Goal: Information Seeking & Learning: Learn about a topic

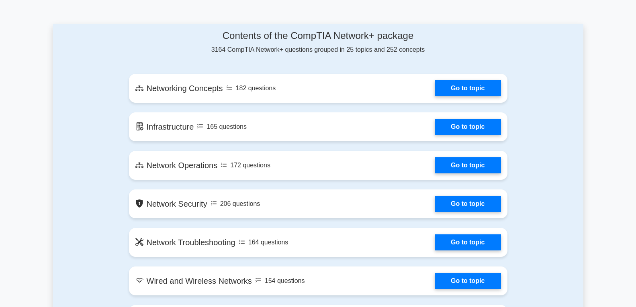
scroll to position [402, 0]
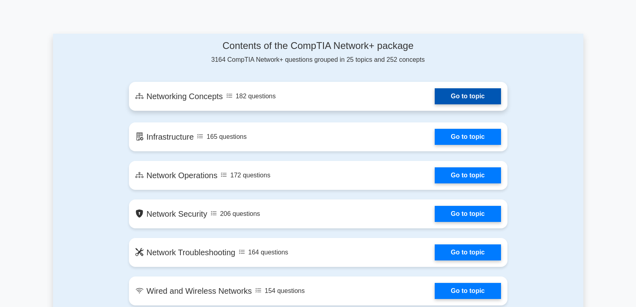
click at [435, 104] on link "Go to topic" at bounding box center [468, 96] width 66 height 16
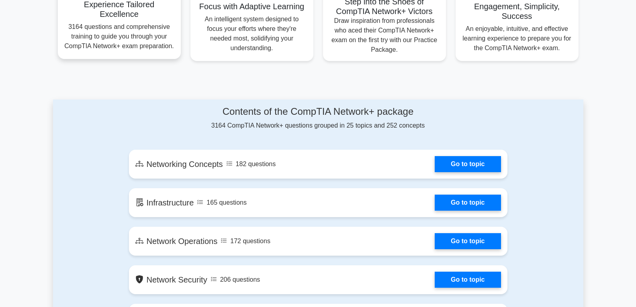
scroll to position [321, 0]
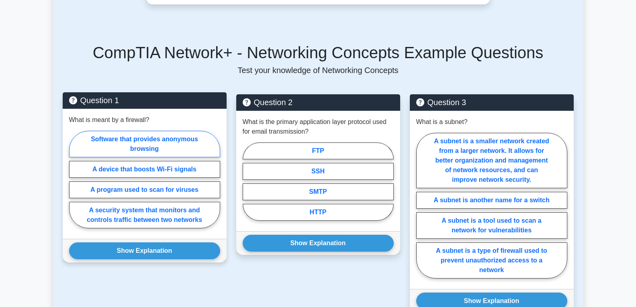
scroll to position [281, 0]
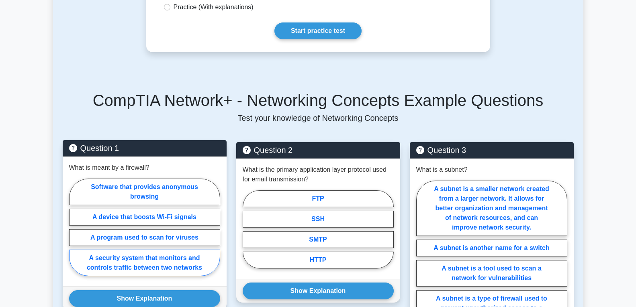
click at [143, 261] on label "A security system that monitors and controls traffic between two networks" at bounding box center [144, 263] width 151 height 27
click at [74, 233] on input "A security system that monitors and controls traffic between two networks" at bounding box center [71, 229] width 5 height 5
radio input "true"
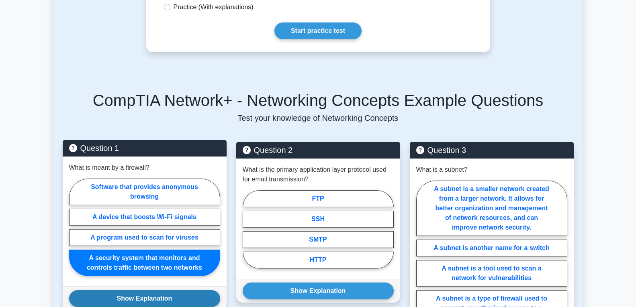
click at [152, 290] on button "Show Explanation" at bounding box center [144, 298] width 151 height 17
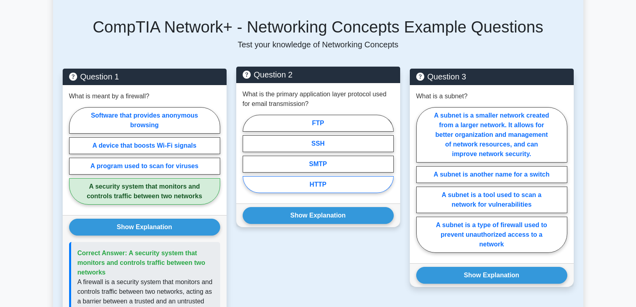
scroll to position [341, 0]
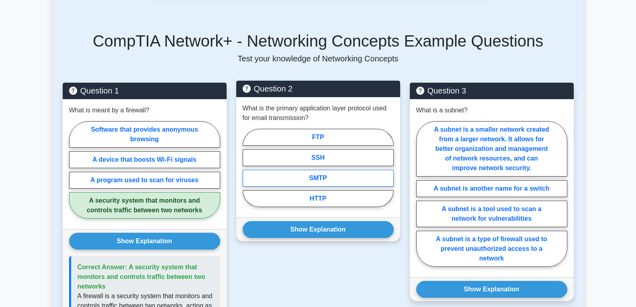
click at [322, 170] on label "SMTP" at bounding box center [318, 178] width 151 height 17
click at [248, 170] on input "SMTP" at bounding box center [245, 170] width 5 height 5
radio input "true"
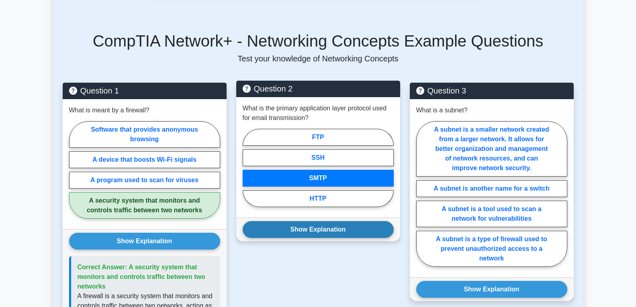
click at [322, 221] on button "Show Explanation" at bounding box center [318, 229] width 151 height 17
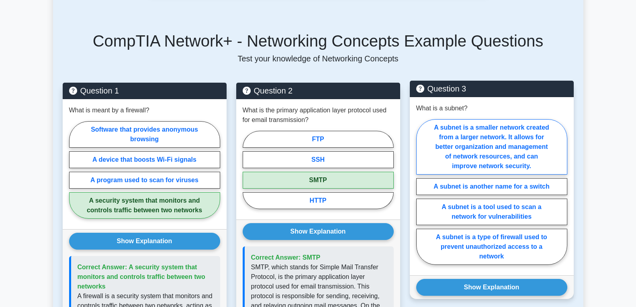
click at [465, 132] on label "A subnet is a smaller network created from a larger network. It allows for bett…" at bounding box center [491, 146] width 151 height 55
click at [421, 192] on input "A subnet is a smaller network created from a larger network. It allows for bett…" at bounding box center [418, 194] width 5 height 5
radio input "true"
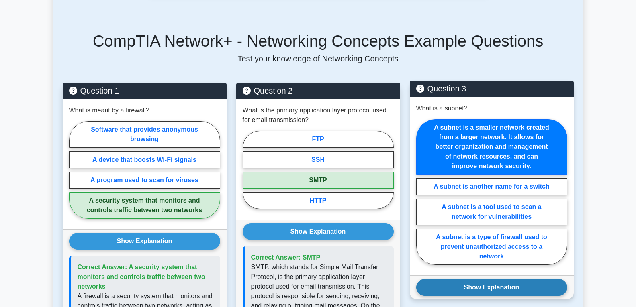
click at [497, 283] on button "Show Explanation" at bounding box center [491, 287] width 151 height 17
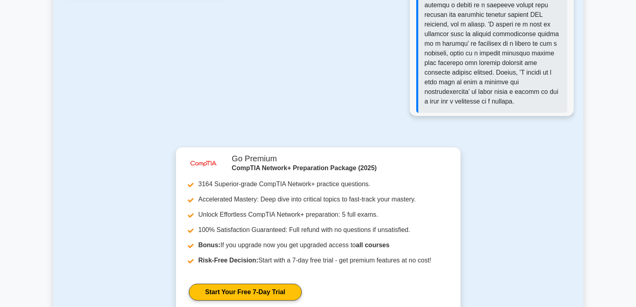
scroll to position [984, 0]
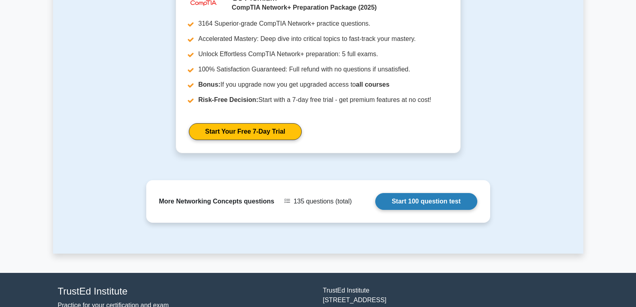
click at [450, 193] on link "Start 100 question test" at bounding box center [426, 201] width 102 height 17
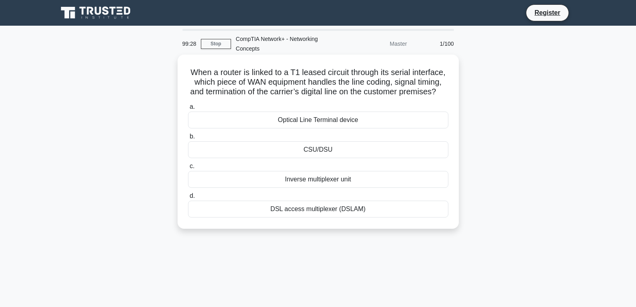
click at [321, 123] on div "Optical Line Terminal device" at bounding box center [318, 120] width 260 height 17
click at [188, 110] on input "a. Optical Line Terminal device" at bounding box center [188, 106] width 0 height 5
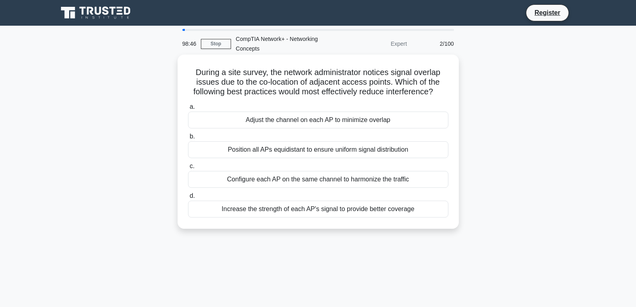
click at [347, 204] on div "Increase the strength of each AP's signal to provide better coverage" at bounding box center [318, 209] width 260 height 17
click at [188, 199] on input "d. Increase the strength of each AP's signal to provide better coverage" at bounding box center [188, 196] width 0 height 5
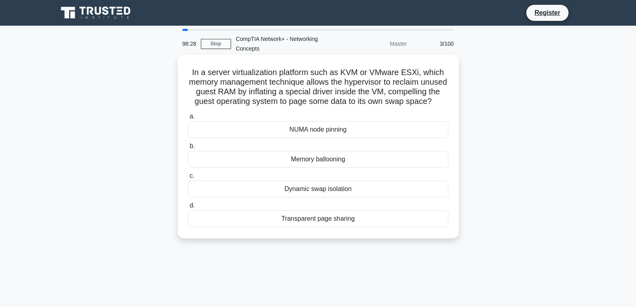
click at [315, 216] on label "d. Transparent page sharing" at bounding box center [318, 214] width 260 height 27
click at [188, 209] on input "d. Transparent page sharing" at bounding box center [188, 205] width 0 height 5
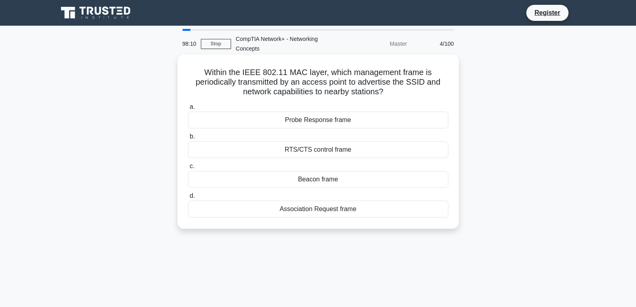
click at [311, 213] on div "Association Request frame" at bounding box center [318, 209] width 260 height 17
click at [188, 199] on input "d. Association Request frame" at bounding box center [188, 196] width 0 height 5
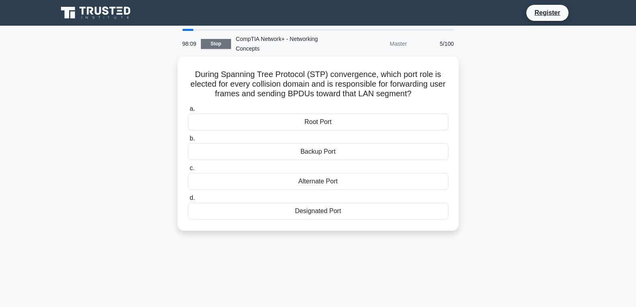
click at [224, 46] on link "Stop" at bounding box center [216, 44] width 30 height 10
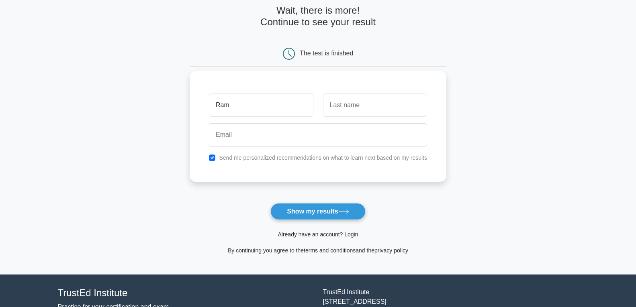
type input "Ram"
click at [410, 99] on input "text" at bounding box center [375, 105] width 104 height 23
drag, startPoint x: 239, startPoint y: 103, endPoint x: 172, endPoint y: 100, distance: 66.8
click at [172, 100] on main "Wait, there is more! Continue to see your result The test is finished Ram" at bounding box center [318, 130] width 636 height 289
click at [339, 110] on input "text" at bounding box center [375, 105] width 104 height 23
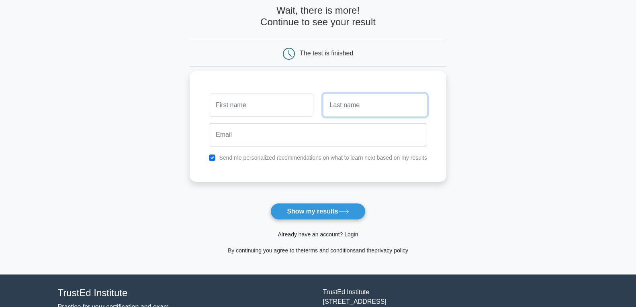
paste input "Ram"
type input "Ram"
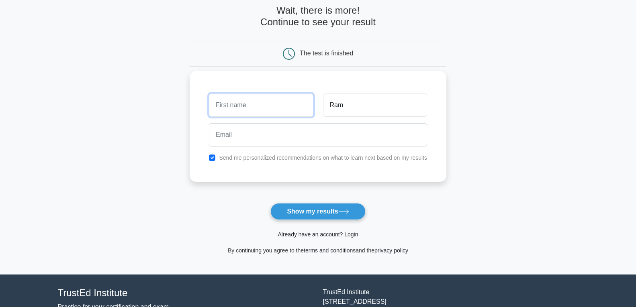
click at [278, 103] on input "text" at bounding box center [261, 105] width 104 height 23
click at [219, 105] on input "FViknesh" at bounding box center [261, 105] width 104 height 23
type input "Viknesh"
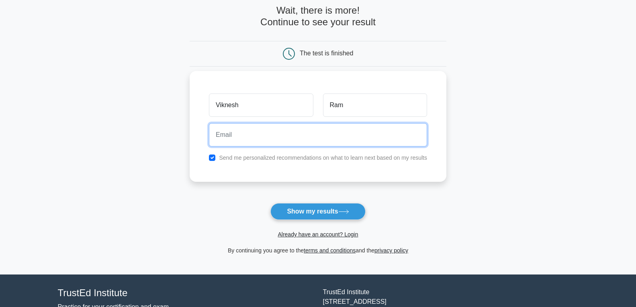
click at [245, 141] on input "email" at bounding box center [318, 134] width 218 height 23
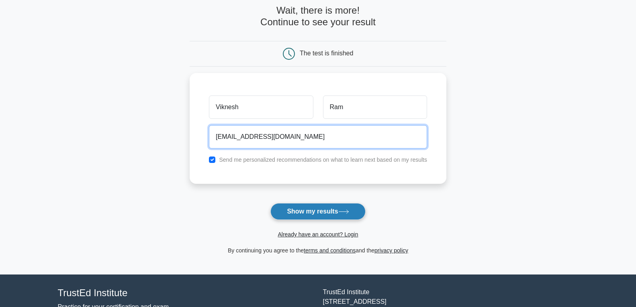
type input "neshram555@gmail.com"
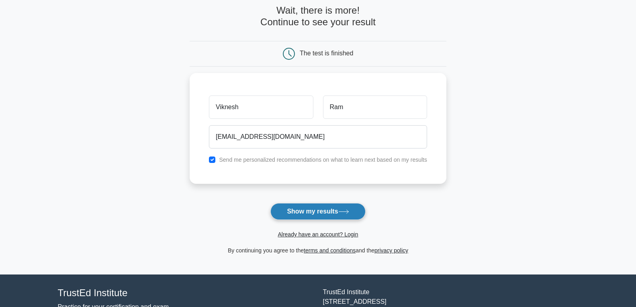
click at [326, 209] on button "Show my results" at bounding box center [317, 211] width 95 height 17
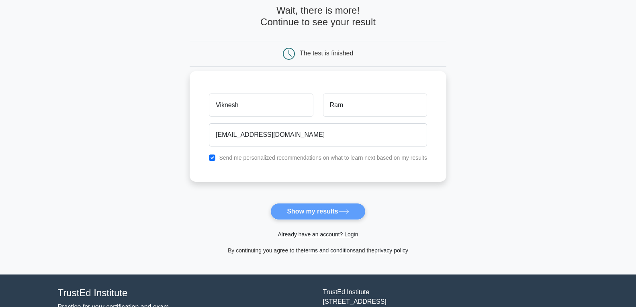
click at [216, 158] on div "Send me personalized recommendations on what to learn next based on my results" at bounding box center [318, 158] width 228 height 10
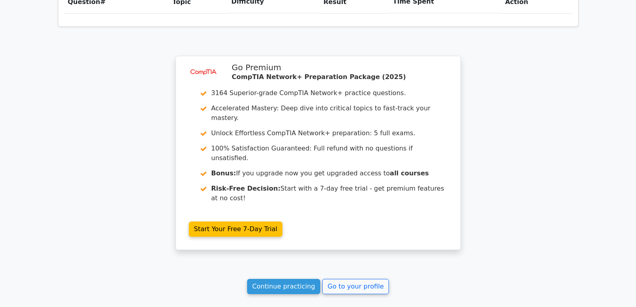
scroll to position [647, 0]
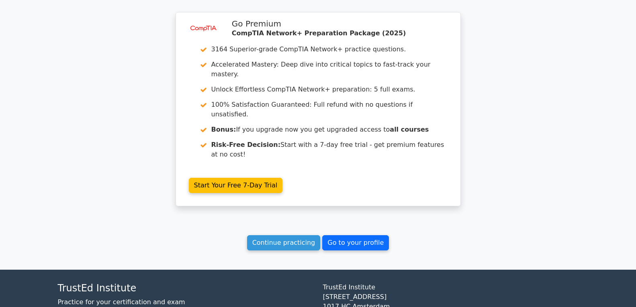
click at [349, 235] on link "Go to your profile" at bounding box center [355, 242] width 67 height 15
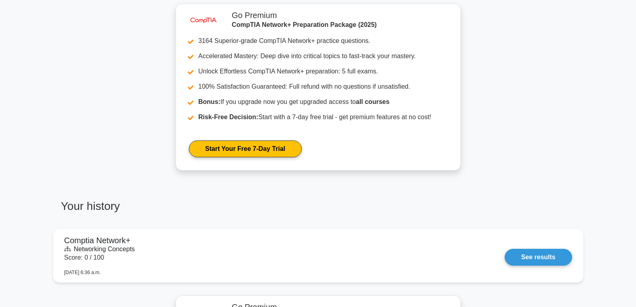
scroll to position [268, 0]
